Goal: Find specific page/section: Find specific page/section

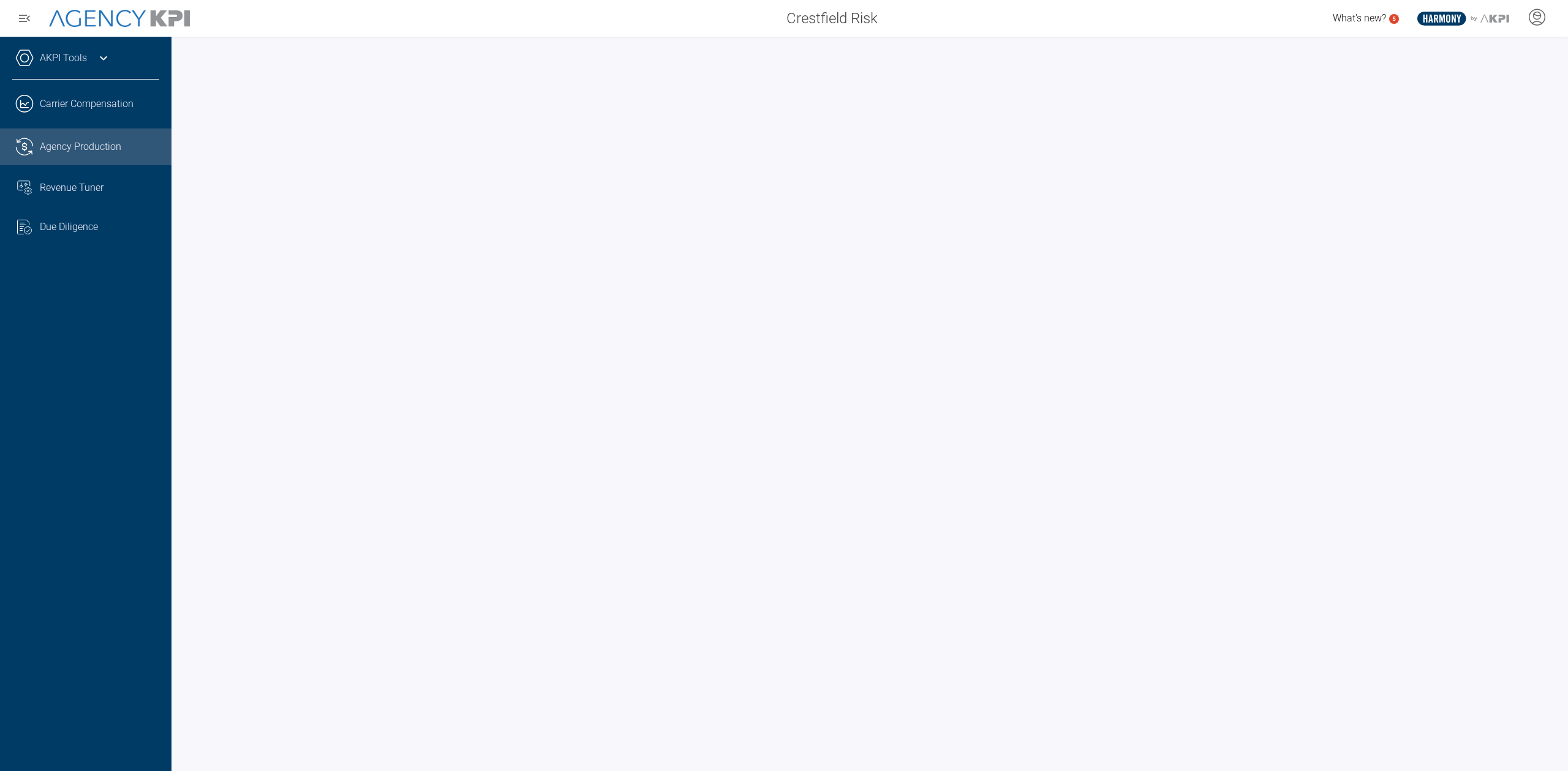
click at [113, 151] on span "Agency Production" at bounding box center [80, 146] width 82 height 14
click at [895, 770] on div at bounding box center [870, 403] width 1396 height 735
